Goal: Communication & Community: Answer question/provide support

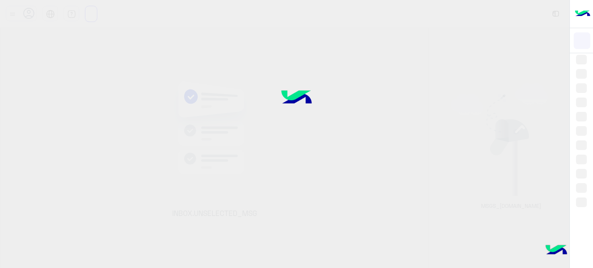
click at [561, 171] on div at bounding box center [296, 134] width 593 height 268
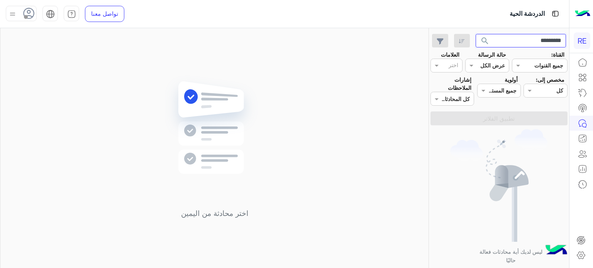
click at [553, 41] on input "*********" at bounding box center [521, 41] width 91 height 14
click at [476, 34] on button "search" at bounding box center [485, 42] width 19 height 17
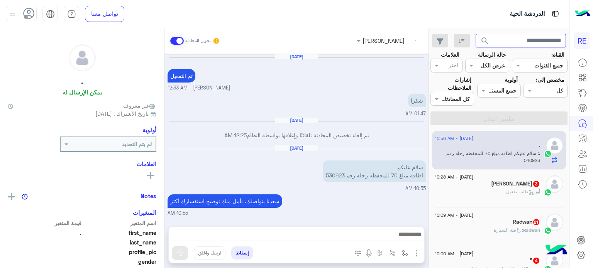
scroll to position [153, 0]
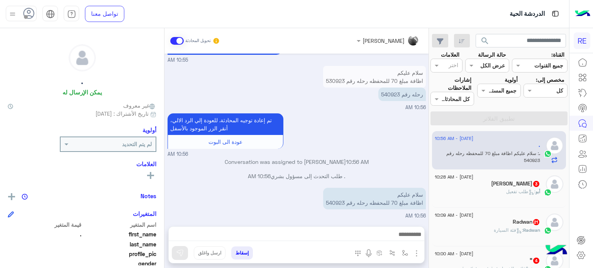
click at [507, 192] on span ": طلب تفعيل" at bounding box center [520, 192] width 29 height 6
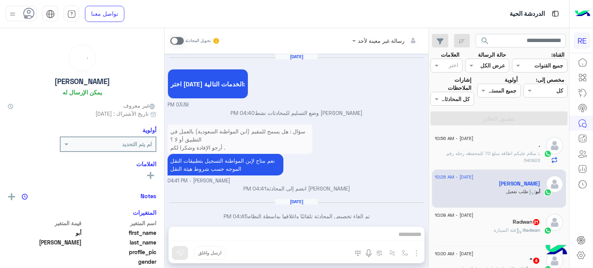
scroll to position [179, 0]
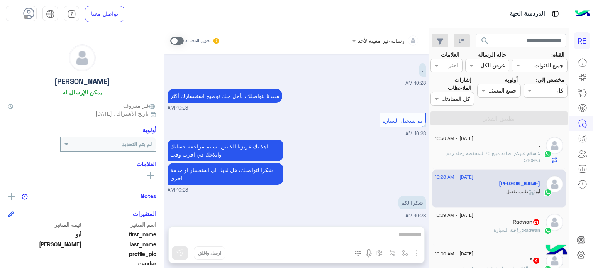
click at [493, 219] on div "Radwan 21" at bounding box center [487, 223] width 105 height 8
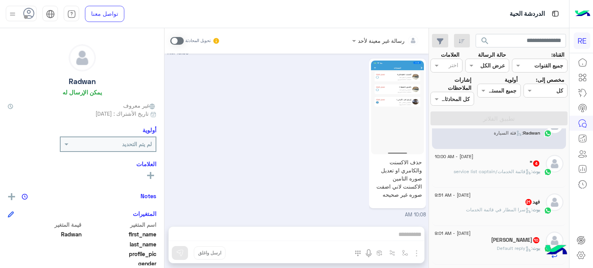
scroll to position [111, 0]
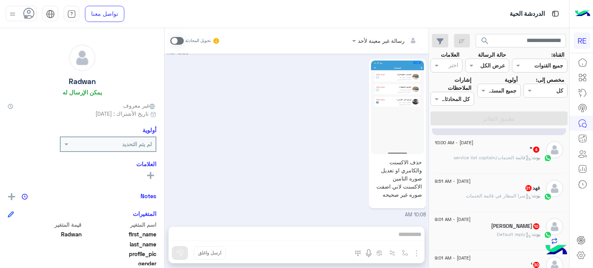
click at [511, 158] on span ": قائمة الخدمات/service list captain" at bounding box center [493, 158] width 79 height 6
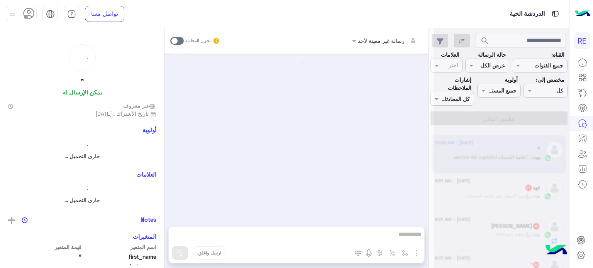
scroll to position [306, 0]
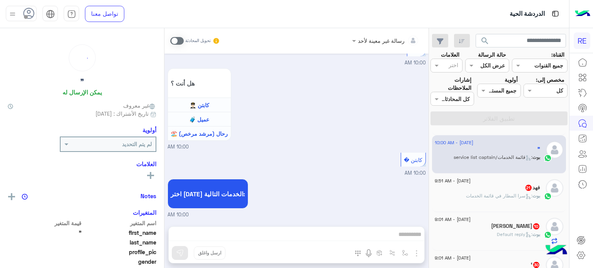
click at [508, 192] on div "فهد 21" at bounding box center [487, 189] width 105 height 8
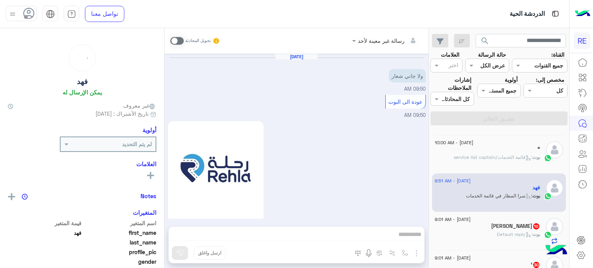
scroll to position [598, 0]
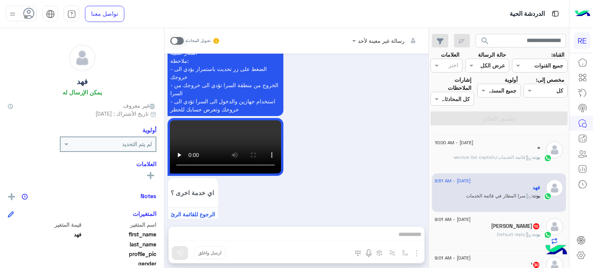
click at [493, 229] on div "[PERSON_NAME] 10" at bounding box center [487, 227] width 105 height 8
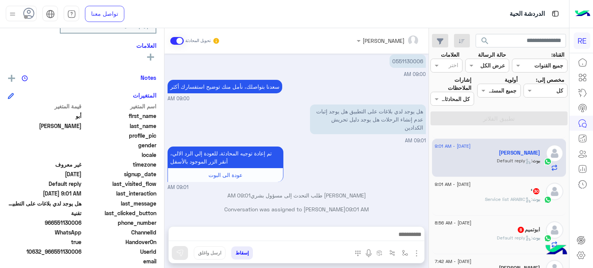
scroll to position [190, 0]
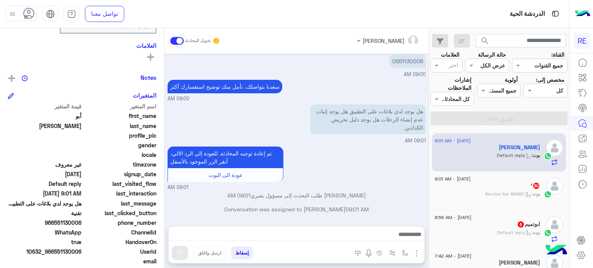
click at [536, 192] on span "بوت" at bounding box center [536, 194] width 8 height 6
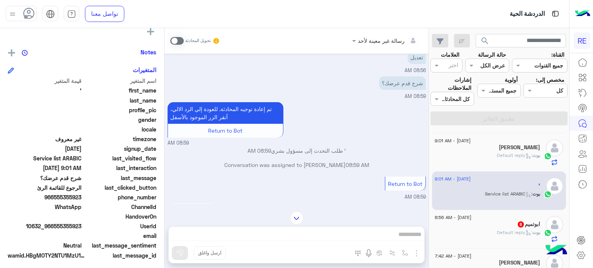
scroll to position [783, 0]
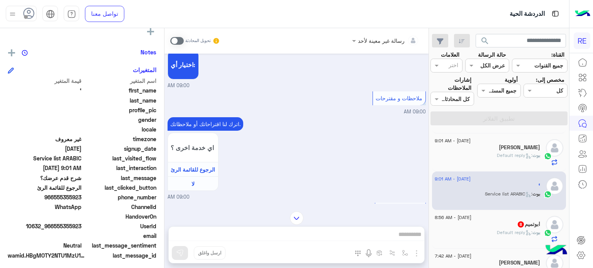
click at [503, 230] on span ": Default reply" at bounding box center [515, 233] width 36 height 6
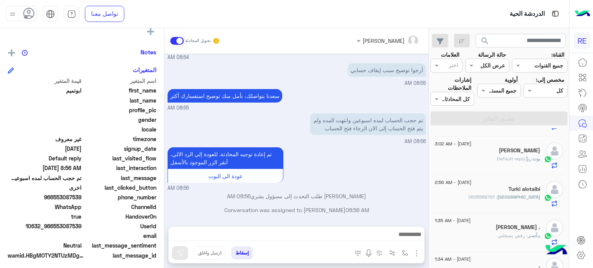
scroll to position [550, 0]
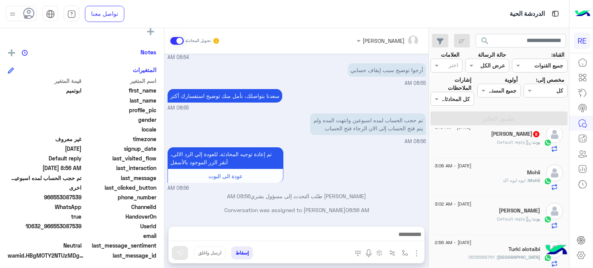
click at [497, 144] on span ": Default reply" at bounding box center [515, 142] width 36 height 6
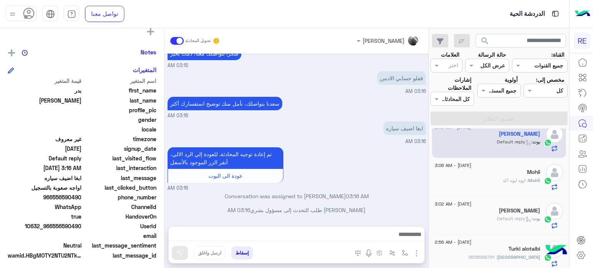
drag, startPoint x: 82, startPoint y: 225, endPoint x: 54, endPoint y: 229, distance: 28.0
click at [54, 229] on span "10632_966556590490" at bounding box center [45, 226] width 74 height 8
copy span "556590490"
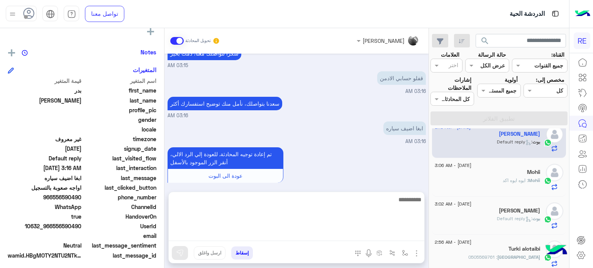
click at [331, 231] on textarea at bounding box center [297, 218] width 256 height 46
type textarea "**********"
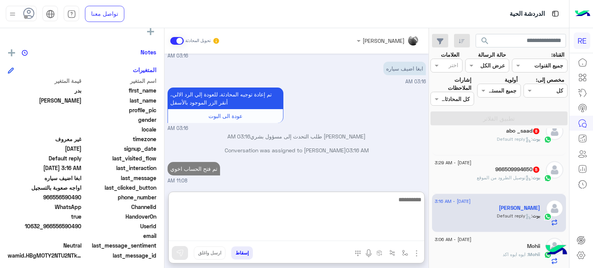
scroll to position [472, 0]
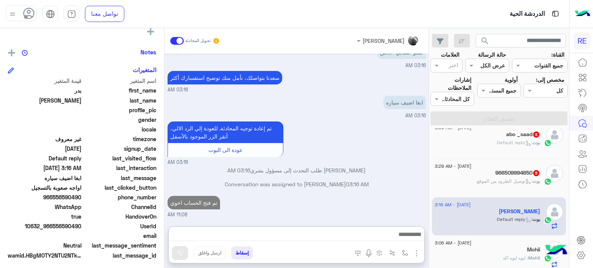
click at [503, 182] on span ": توصيل الطرود من الموقع" at bounding box center [505, 181] width 56 height 6
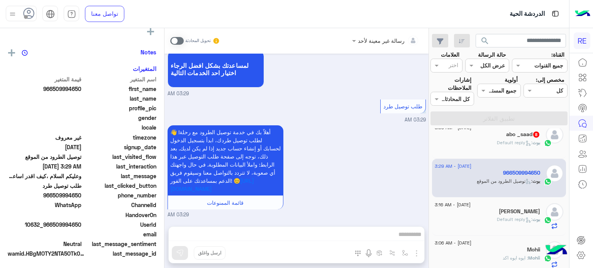
scroll to position [472, 0]
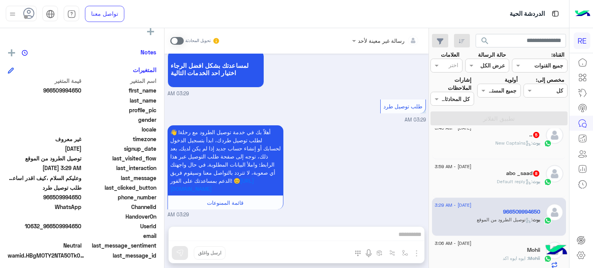
click at [182, 44] on label at bounding box center [177, 41] width 14 height 8
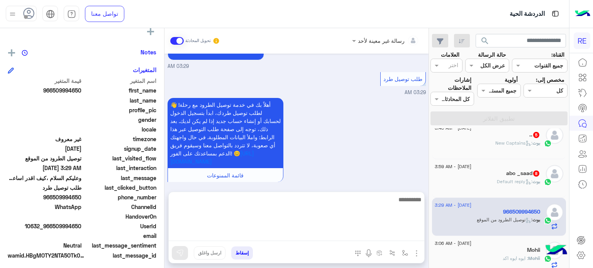
click at [266, 237] on textarea at bounding box center [297, 218] width 256 height 46
type textarea "**********"
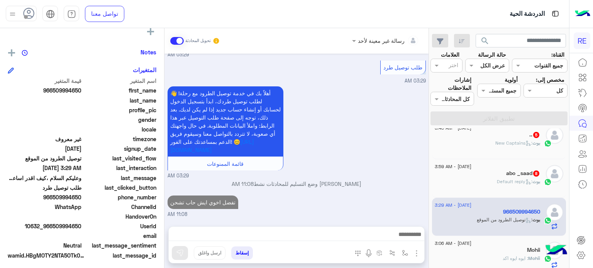
click at [489, 183] on div "[PERSON_NAME] : Default reply" at bounding box center [487, 185] width 105 height 14
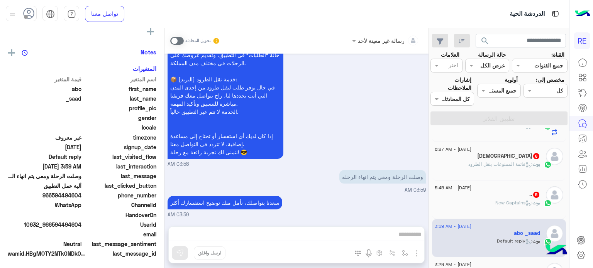
scroll to position [412, 0]
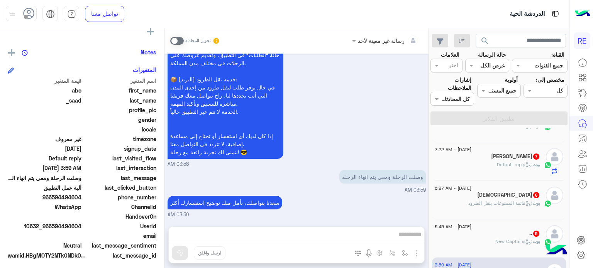
click at [456, 227] on span "[DATE] - 5:45 AM" at bounding box center [453, 227] width 37 height 7
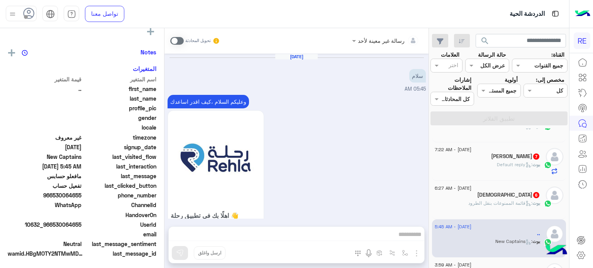
scroll to position [673, 0]
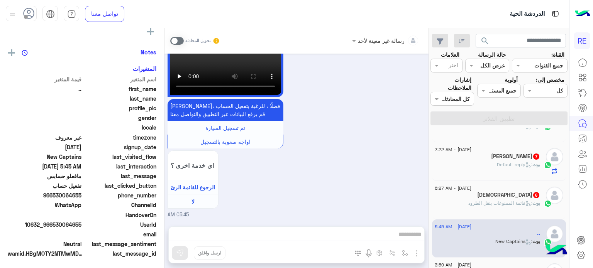
click at [489, 195] on div "[DEMOGRAPHIC_DATA] 6" at bounding box center [487, 196] width 105 height 8
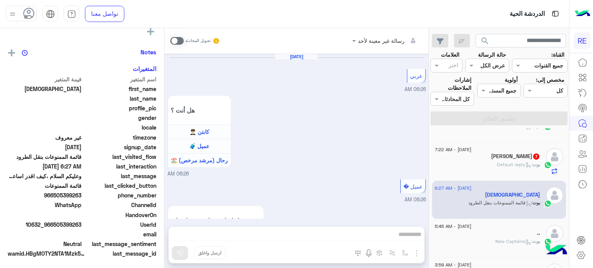
scroll to position [628, 0]
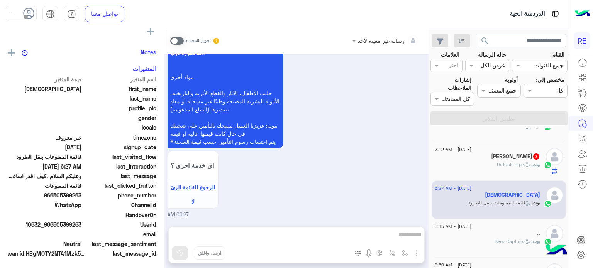
click at [375, 230] on div "رسالة غير معينة لأحد تحويل المحادثة [DATE] عربي 06:26 AM هل أنت ؟ كابتن 👨🏻‍✈️ ع…" at bounding box center [296, 149] width 264 height 243
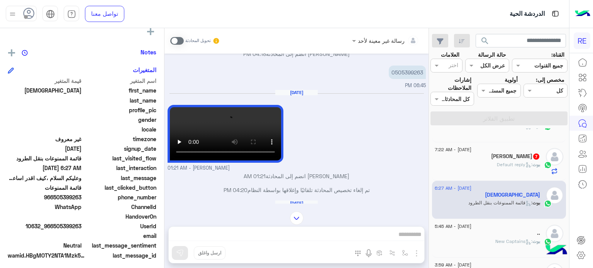
scroll to position [398, 0]
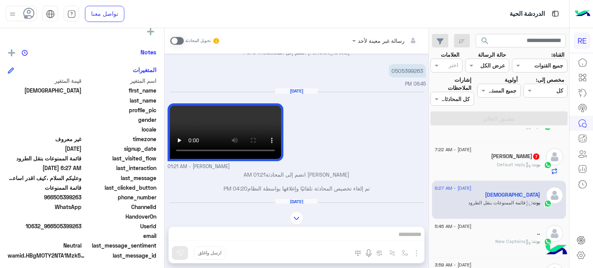
click at [172, 39] on span at bounding box center [177, 41] width 14 height 8
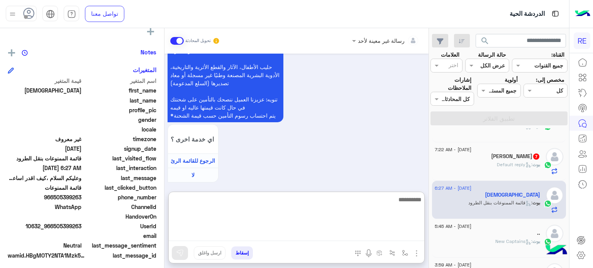
click at [286, 230] on textarea at bounding box center [297, 218] width 256 height 46
type textarea "**********"
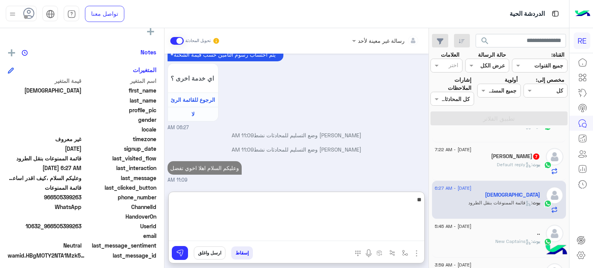
scroll to position [1489, 0]
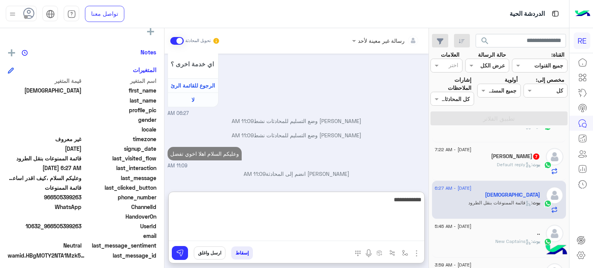
type textarea "**********"
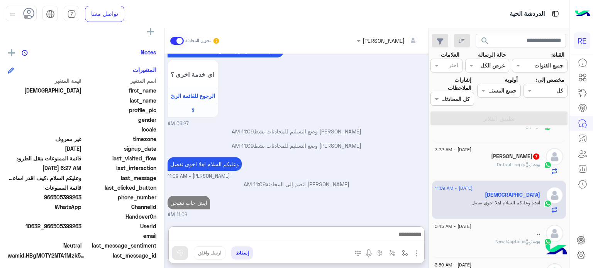
click at [482, 165] on div "[PERSON_NAME] : Default reply" at bounding box center [487, 168] width 105 height 14
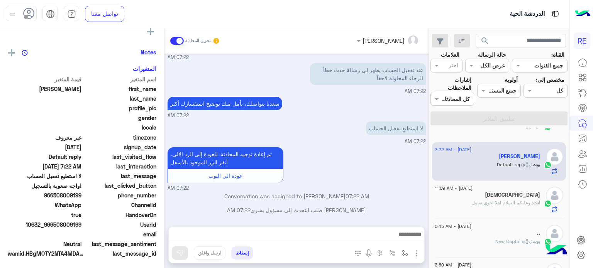
scroll to position [442, 0]
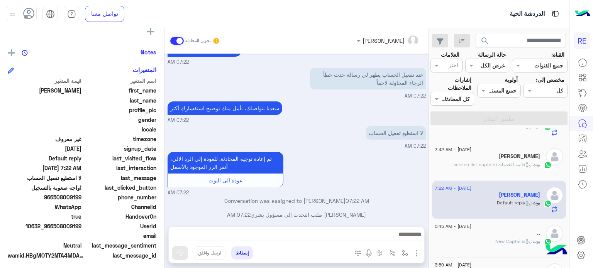
drag, startPoint x: 82, startPoint y: 226, endPoint x: 54, endPoint y: 226, distance: 28.6
click at [54, 226] on span "10632_966508009199" at bounding box center [45, 226] width 74 height 8
copy span "508009199"
click at [332, 228] on div at bounding box center [297, 236] width 256 height 19
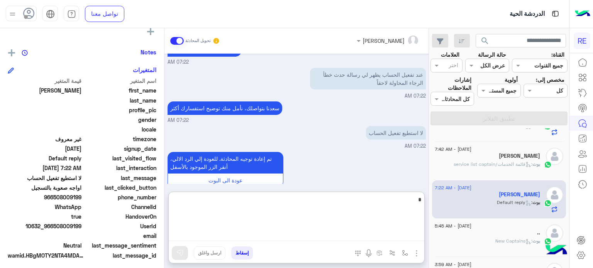
click at [332, 234] on textarea "*" at bounding box center [297, 218] width 256 height 46
type textarea "**********"
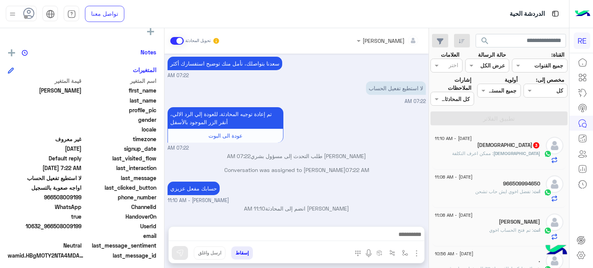
scroll to position [499, 0]
click at [475, 144] on div "[DEMOGRAPHIC_DATA] 3" at bounding box center [487, 146] width 105 height 8
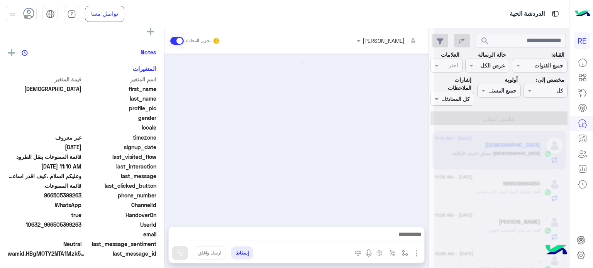
scroll to position [468, 0]
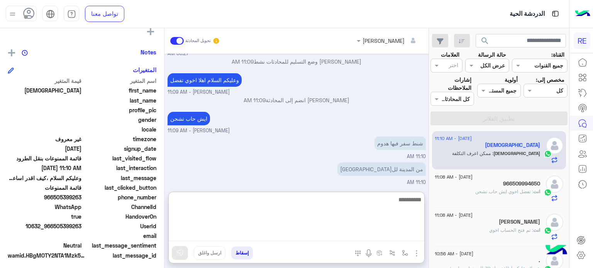
click at [334, 231] on textarea at bounding box center [297, 218] width 256 height 46
type textarea "**********"
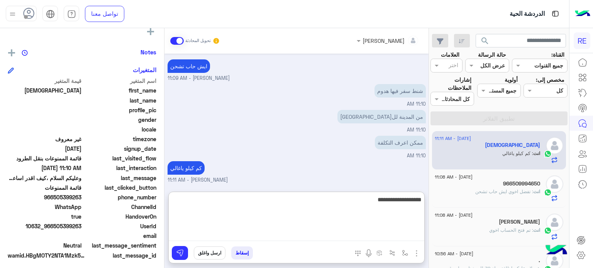
type textarea "**********"
